Goal: Information Seeking & Learning: Learn about a topic

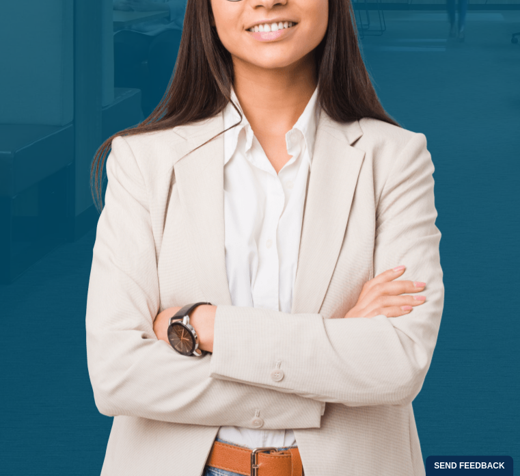
scroll to position [638, 0]
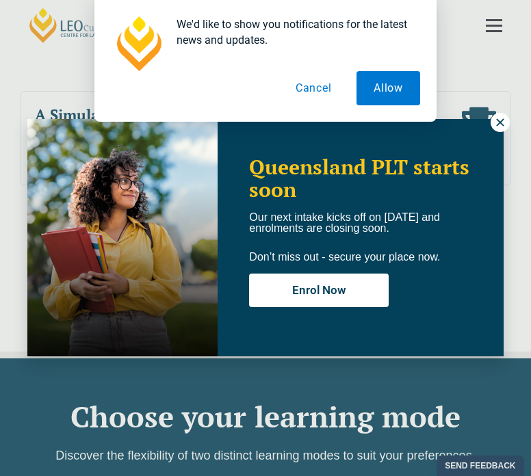
click at [317, 89] on button "Cancel" at bounding box center [313, 88] width 70 height 34
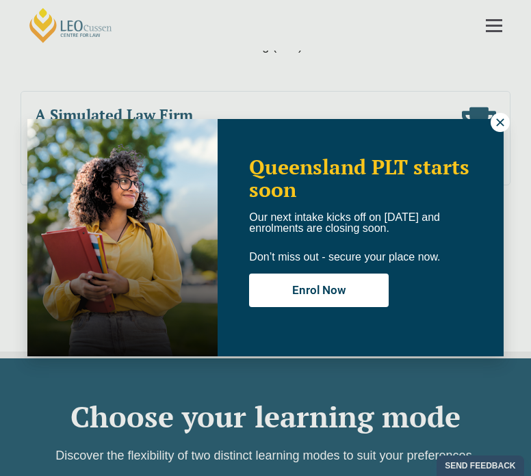
click at [501, 122] on icon at bounding box center [500, 122] width 8 height 8
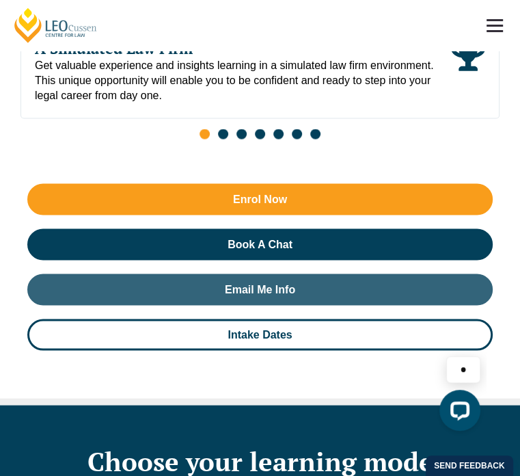
scroll to position [1276, 0]
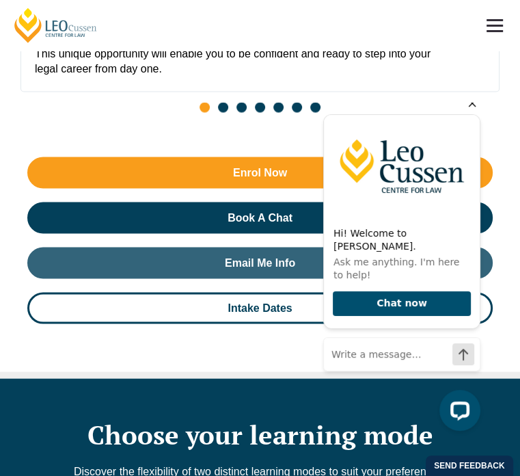
click at [473, 111] on icon "Hide greeting" at bounding box center [472, 103] width 16 height 16
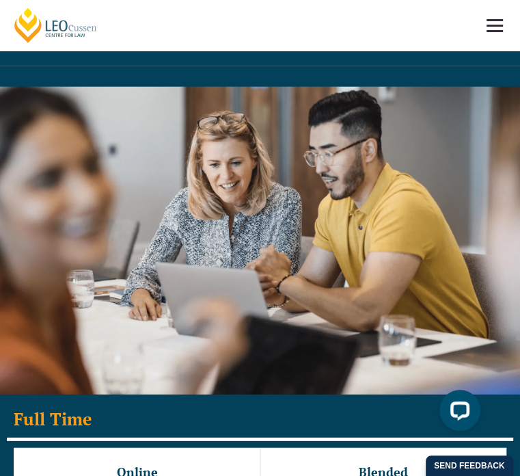
scroll to position [1732, 0]
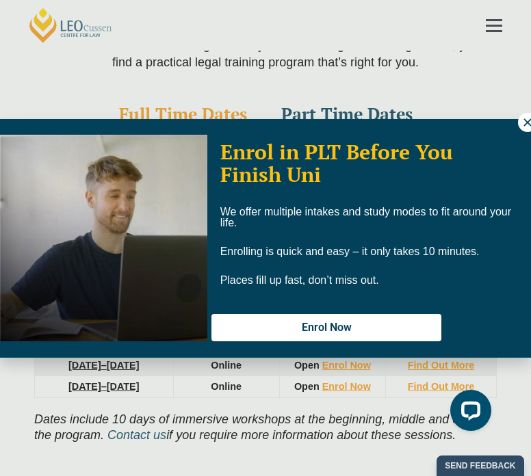
click at [520, 128] on icon at bounding box center [527, 122] width 12 height 12
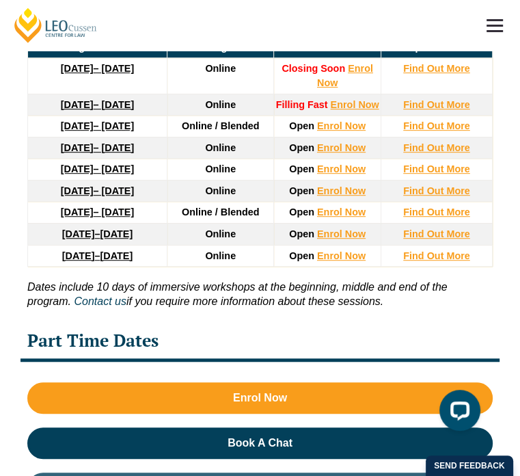
scroll to position [2826, 0]
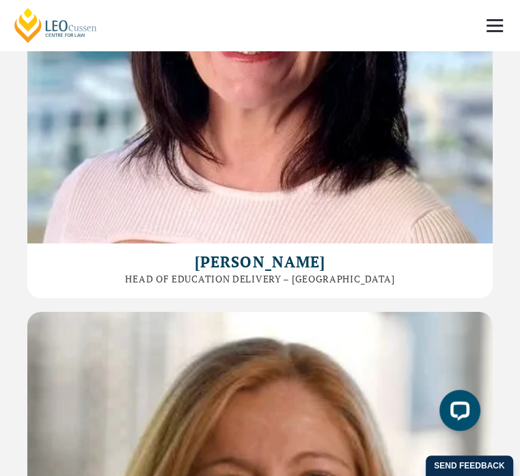
scroll to position [7386, 0]
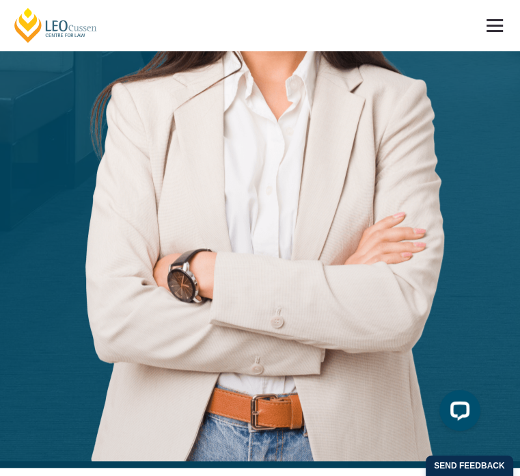
scroll to position [547, 0]
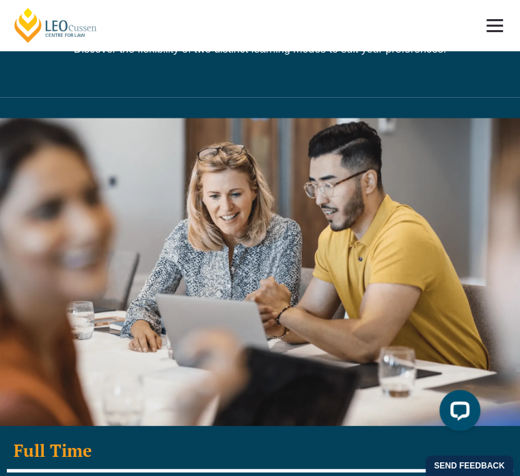
scroll to position [1732, 0]
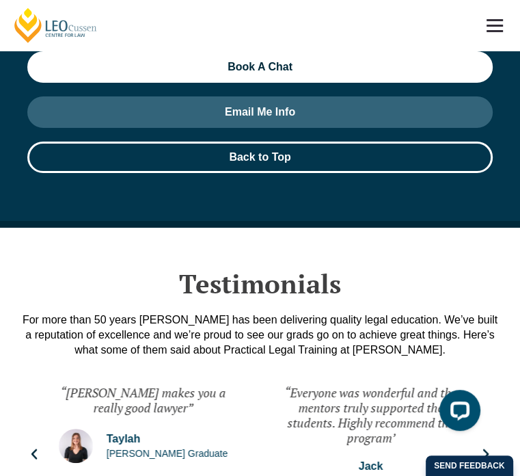
scroll to position [2553, 0]
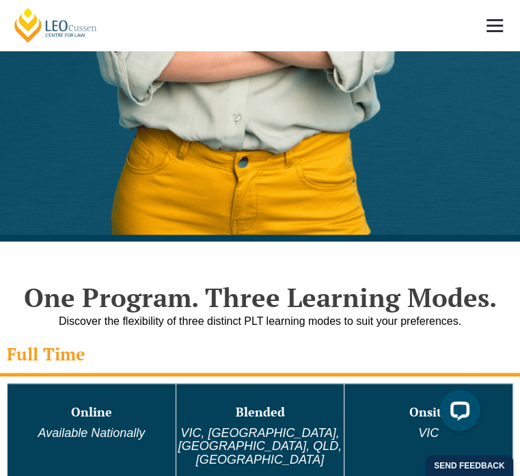
scroll to position [912, 0]
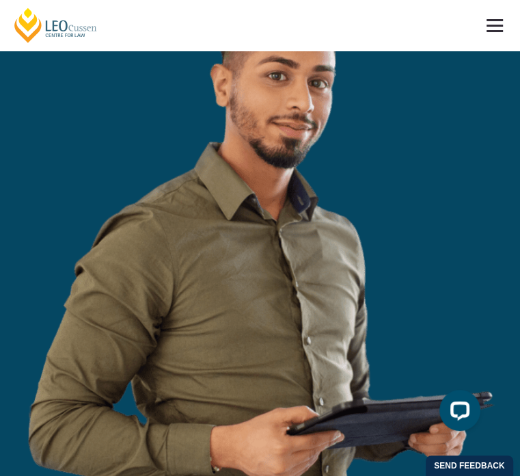
scroll to position [6599, 0]
